Goal: Navigation & Orientation: Find specific page/section

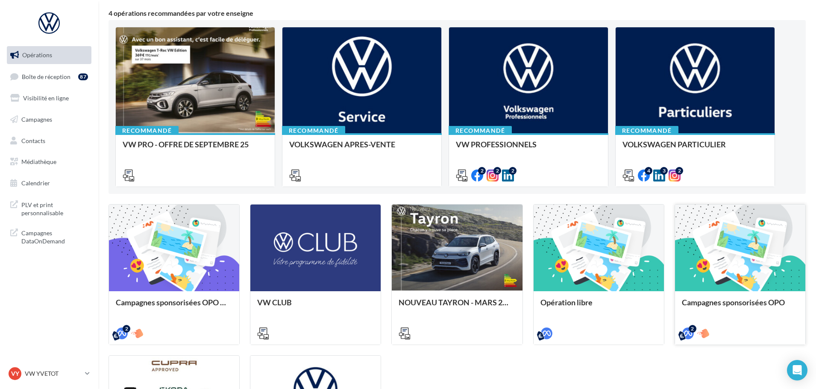
scroll to position [250, 0]
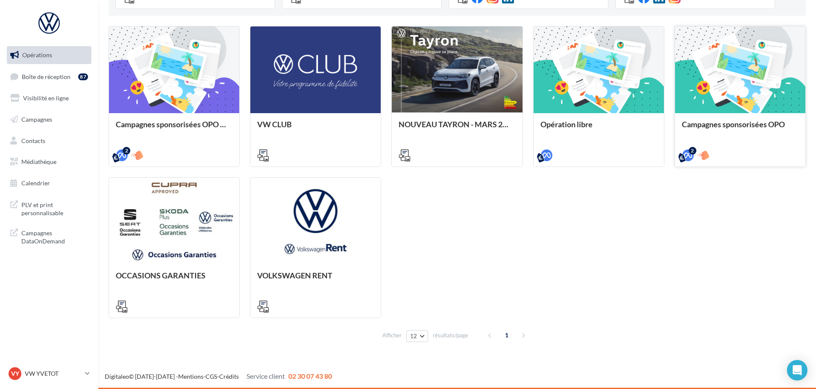
click at [750, 283] on div "Campagnes sponsorisées OPO Septembre META | OPO Septembre| Click To Map META | …" at bounding box center [458, 172] width 698 height 292
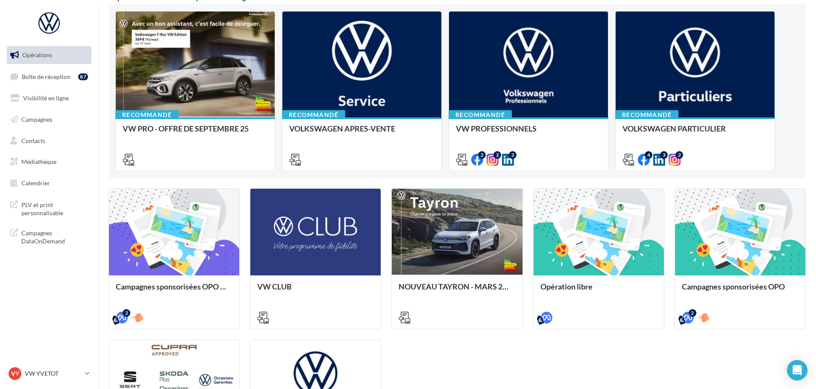
scroll to position [0, 0]
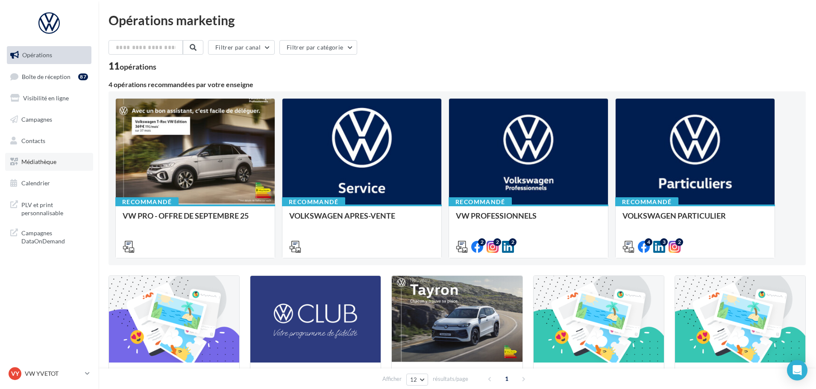
click at [44, 158] on span "Médiathèque" at bounding box center [38, 161] width 35 height 7
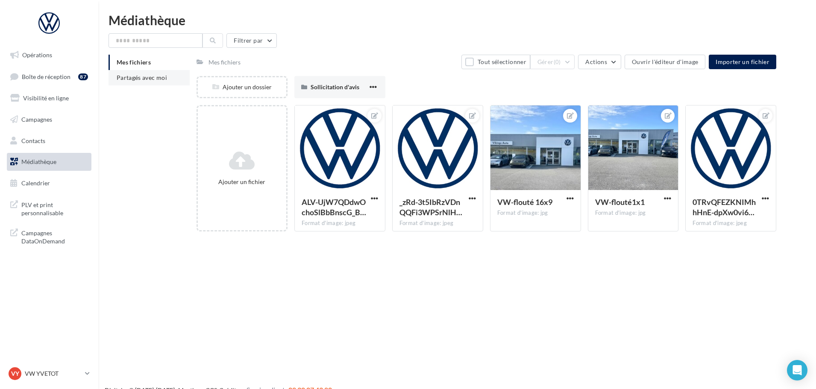
click at [152, 81] on li "Partagés avec moi" at bounding box center [149, 77] width 81 height 15
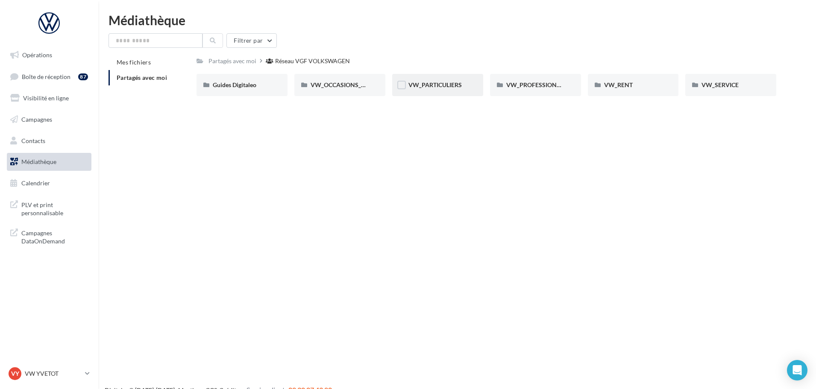
click at [436, 91] on div "VW_PARTICULIERS" at bounding box center [437, 85] width 91 height 22
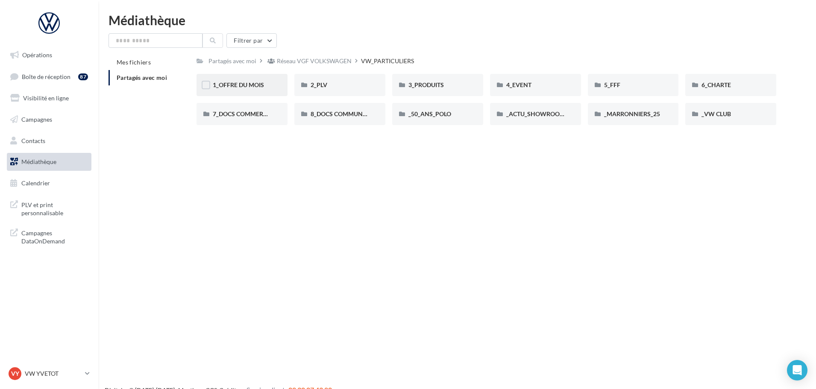
click at [249, 87] on span "1_OFFRE DU MOIS" at bounding box center [238, 84] width 51 height 7
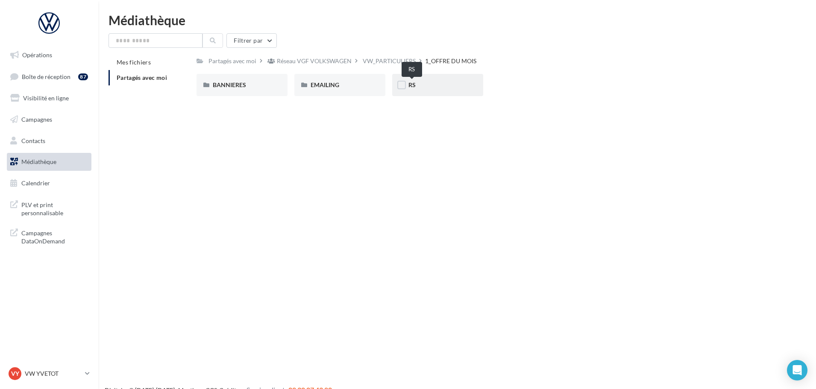
click at [413, 86] on span "RS" at bounding box center [412, 84] width 7 height 7
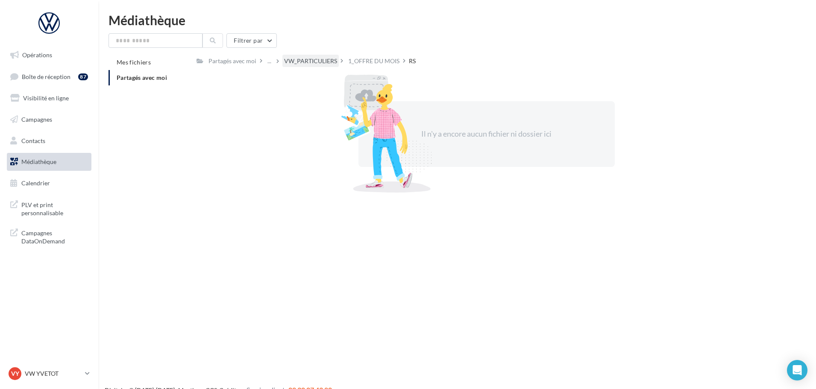
click at [331, 66] on div "VW_PARTICULIERS" at bounding box center [311, 61] width 56 height 12
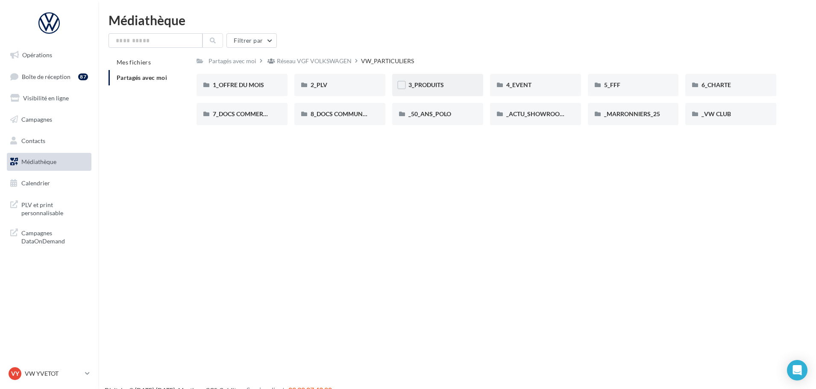
click at [434, 91] on div "3_PRODUITS" at bounding box center [437, 85] width 91 height 22
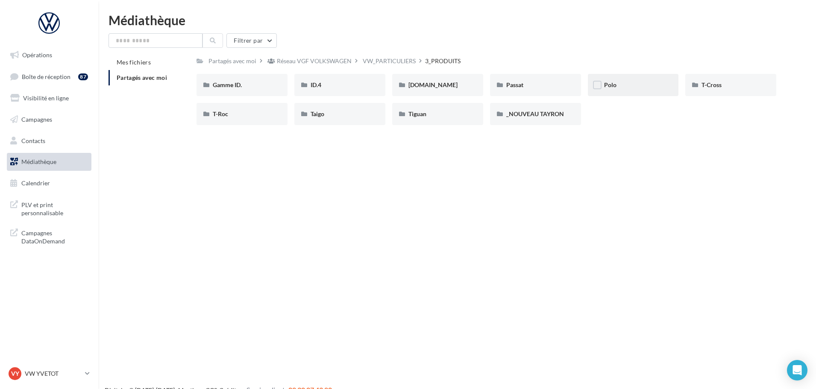
click at [616, 85] on span "Polo" at bounding box center [610, 84] width 12 height 7
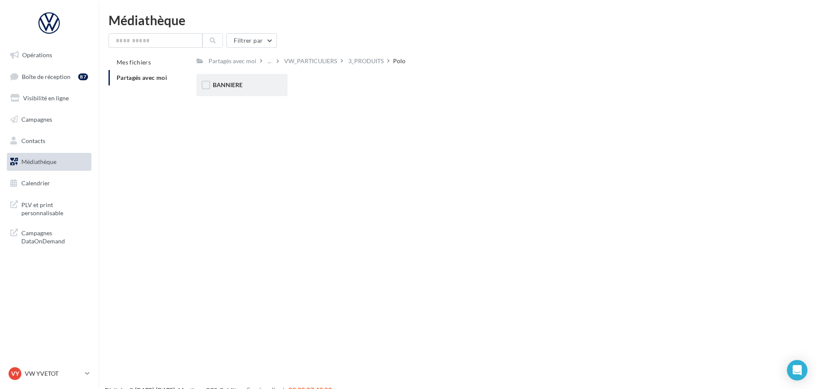
click at [251, 88] on div "BANNIERE" at bounding box center [242, 85] width 59 height 9
